Goal: Task Accomplishment & Management: Manage account settings

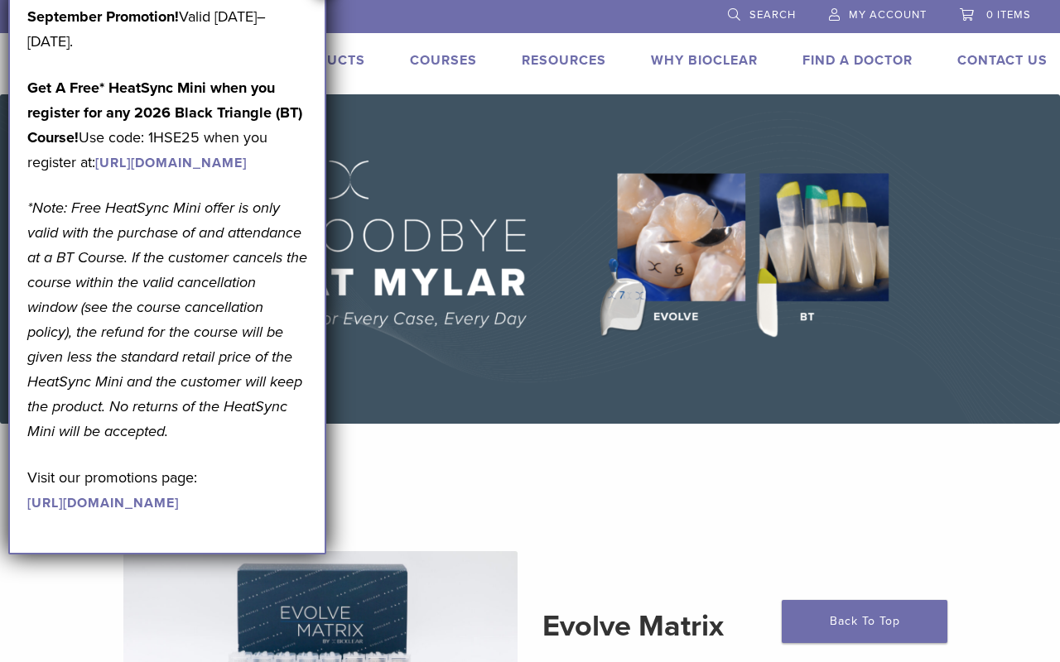
click at [878, 22] on link "My Account" at bounding box center [878, 12] width 98 height 25
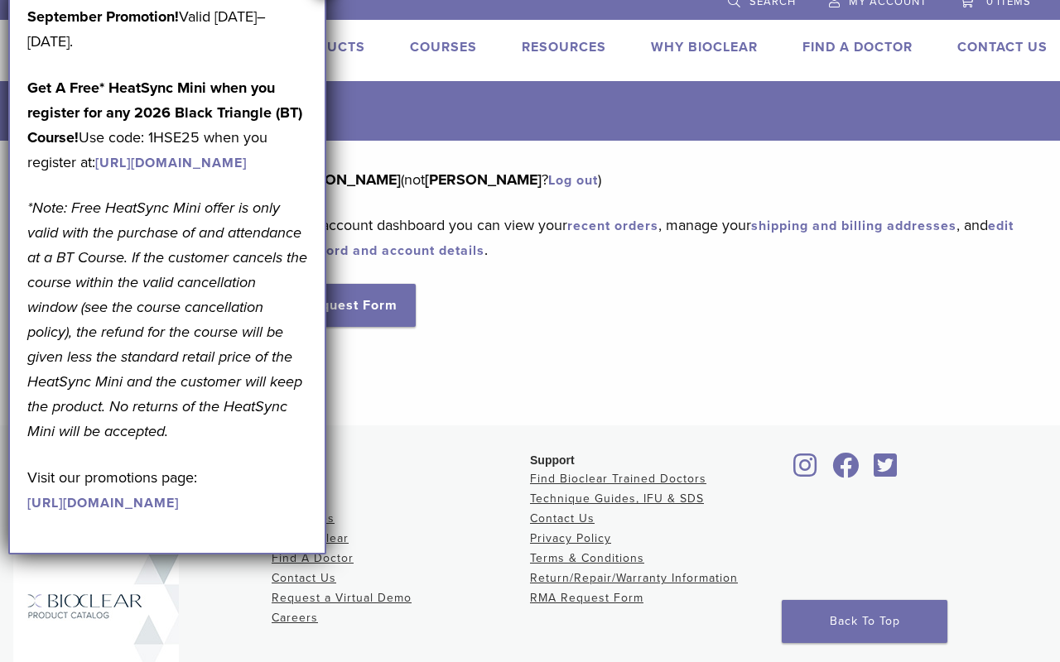
scroll to position [17, 0]
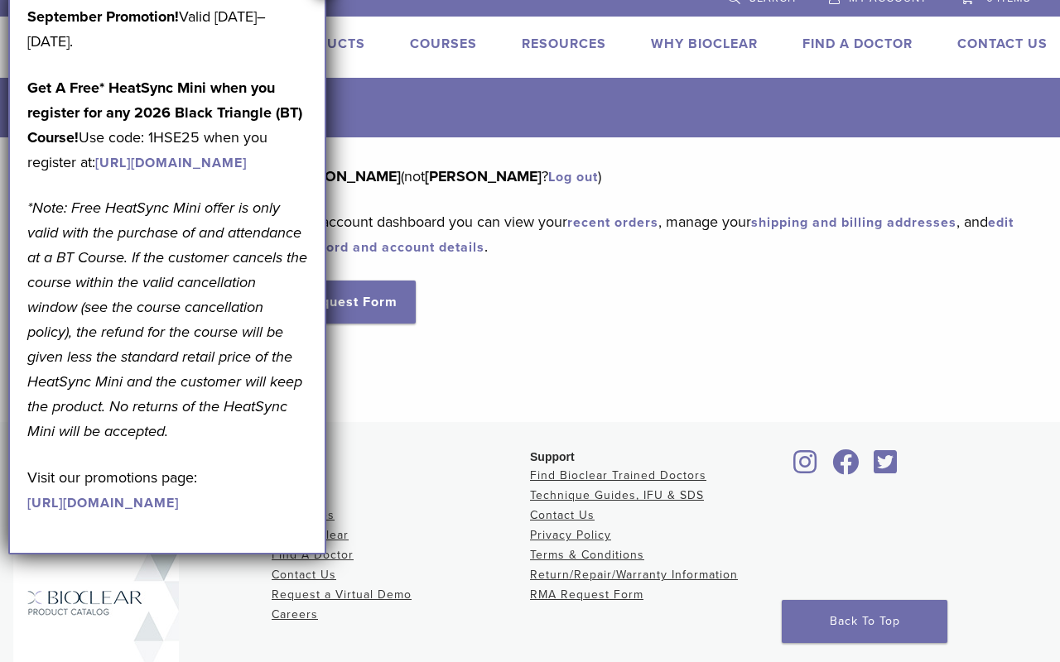
click at [404, 248] on link "edit your password and account details" at bounding box center [631, 234] width 763 height 41
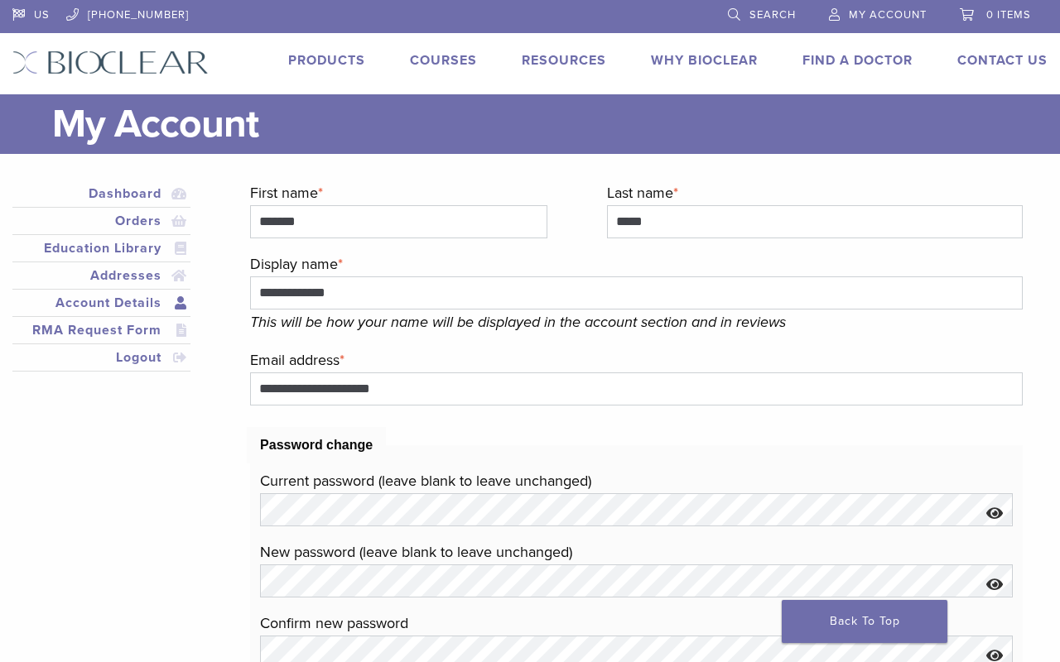
click at [135, 171] on link "[URL][DOMAIN_NAME]" at bounding box center [170, 163] width 151 height 17
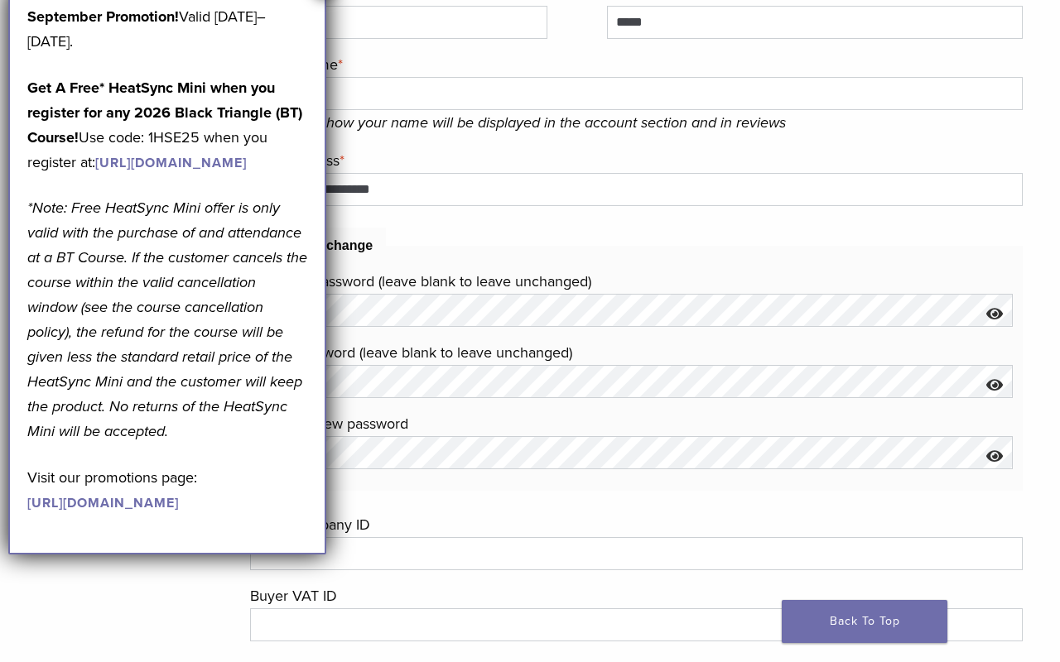
scroll to position [214, 0]
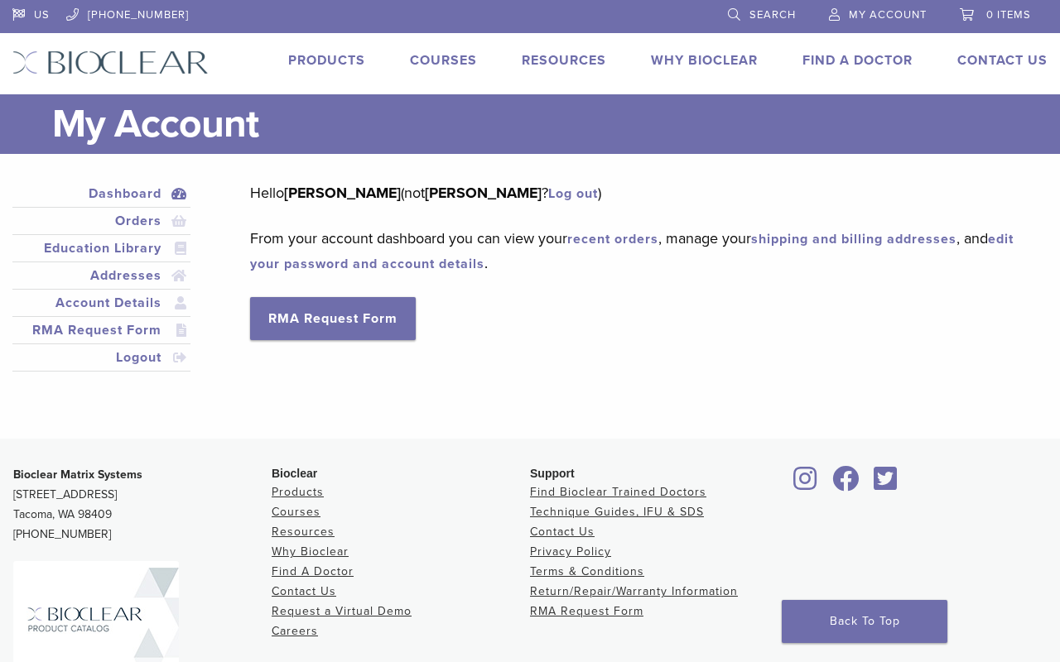
scroll to position [17, 0]
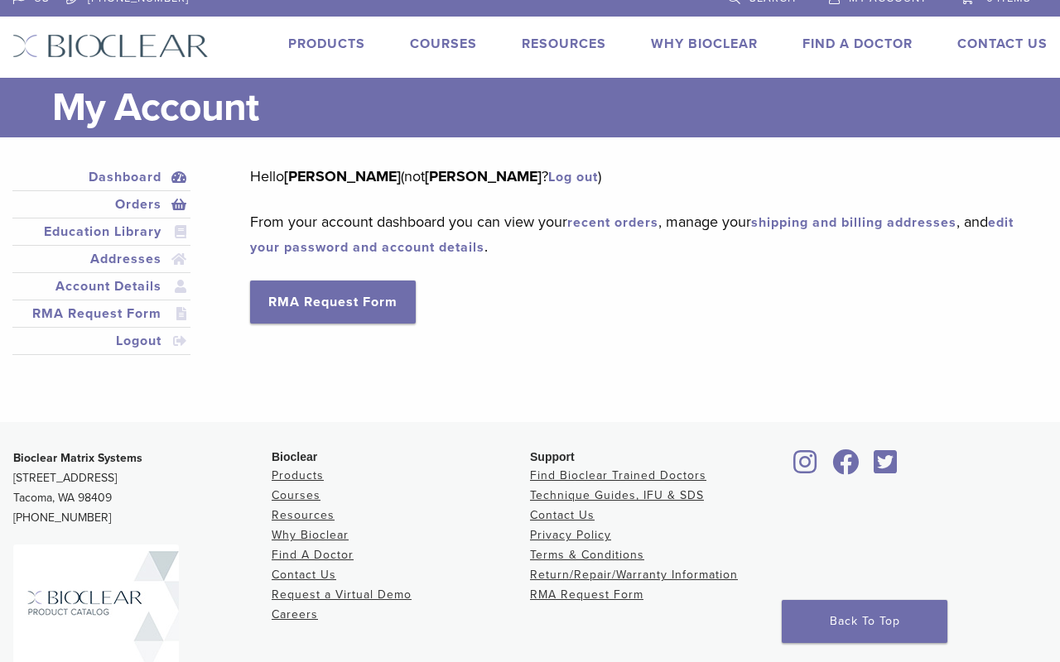
click at [127, 204] on link "Orders" at bounding box center [101, 205] width 171 height 20
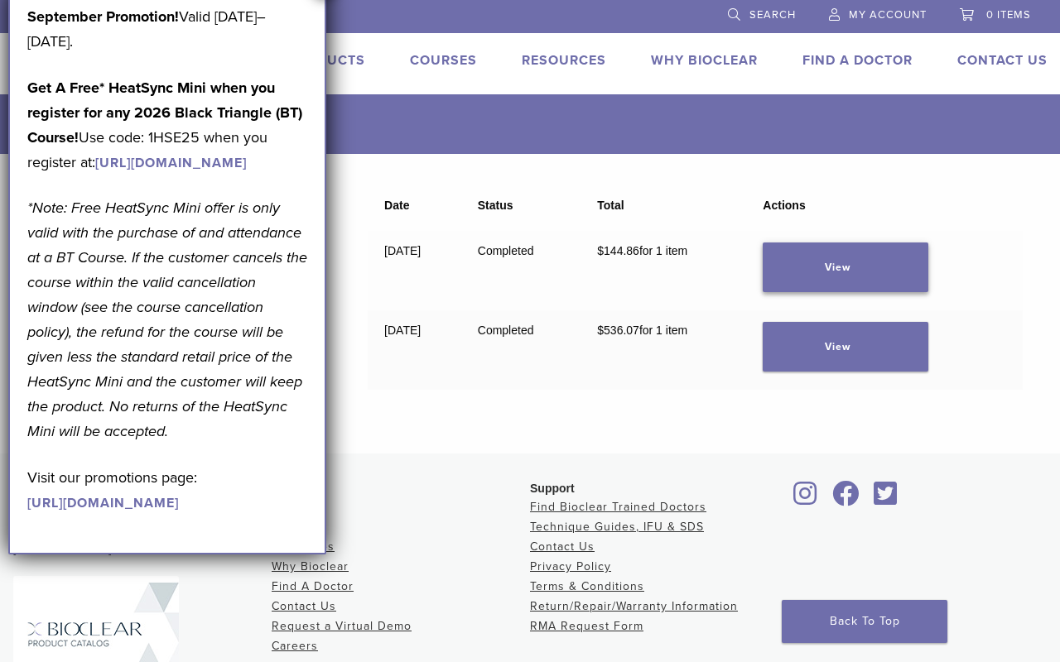
click at [866, 271] on link "View" at bounding box center [845, 268] width 166 height 50
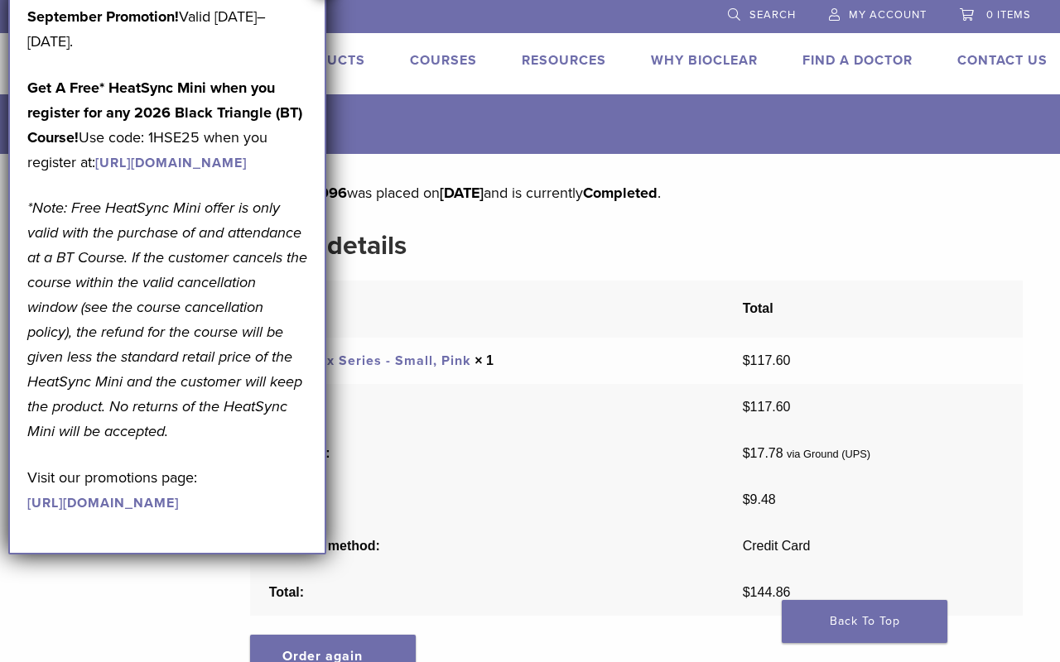
click at [377, 217] on div "Order # 48996 was placed on [DATE] and is currently Completed . Order details P…" at bounding box center [636, 582] width 772 height 805
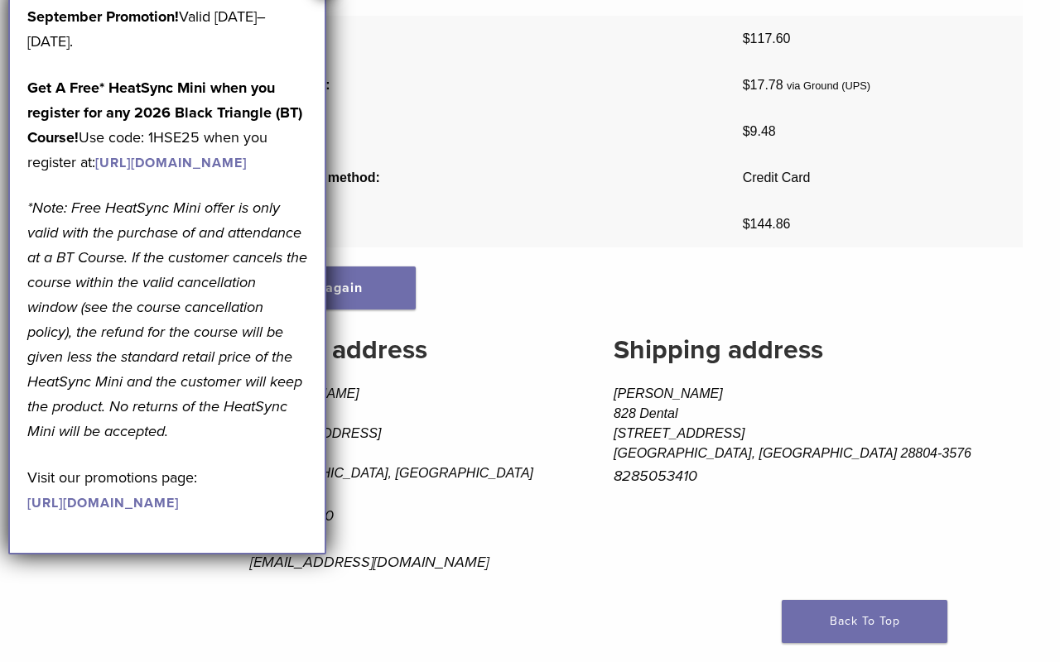
scroll to position [391, 0]
